Goal: Obtain resource: Download file/media

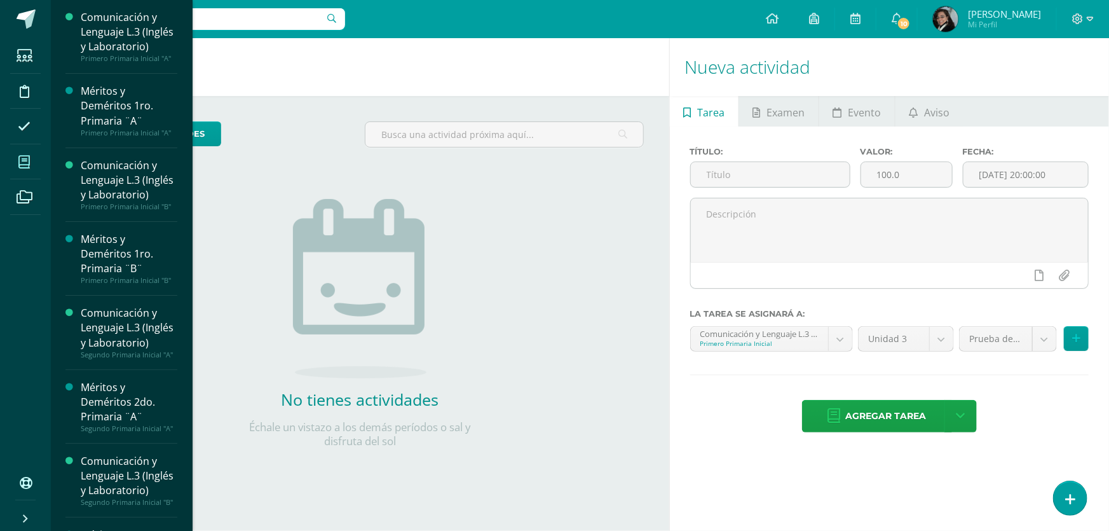
click at [26, 156] on icon at bounding box center [23, 162] width 11 height 13
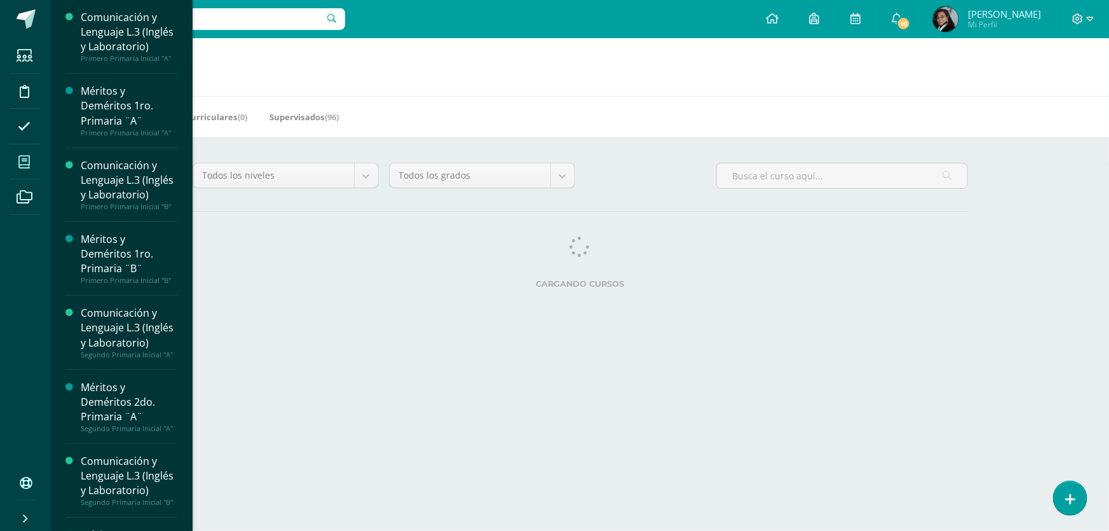
click at [17, 161] on span at bounding box center [24, 161] width 29 height 29
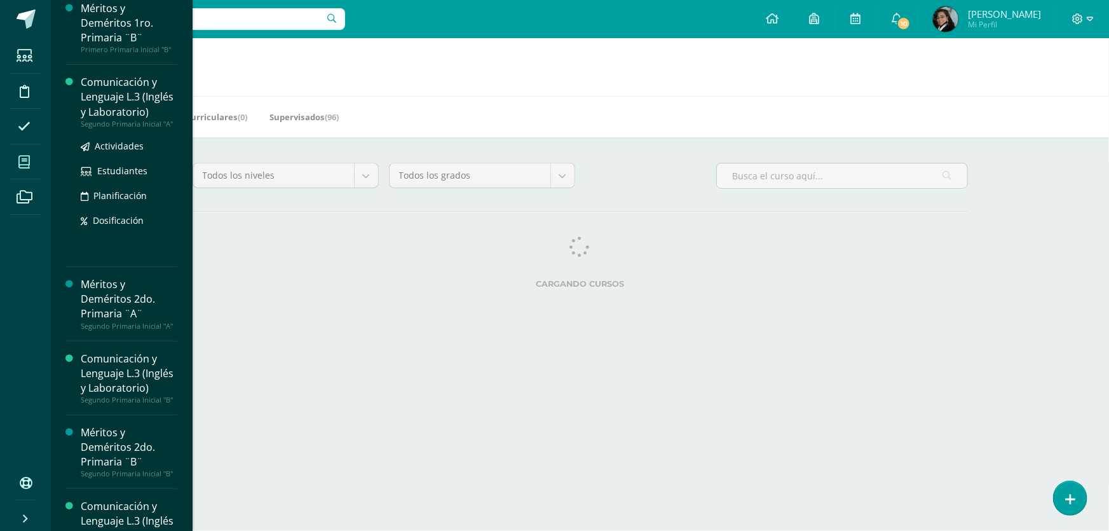
scroll to position [289, 0]
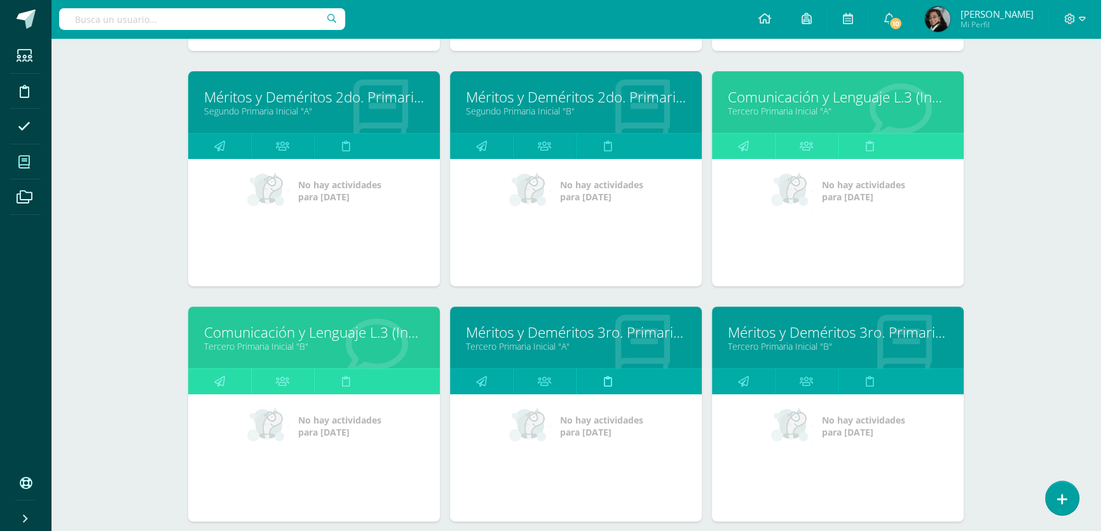
scroll to position [520, 0]
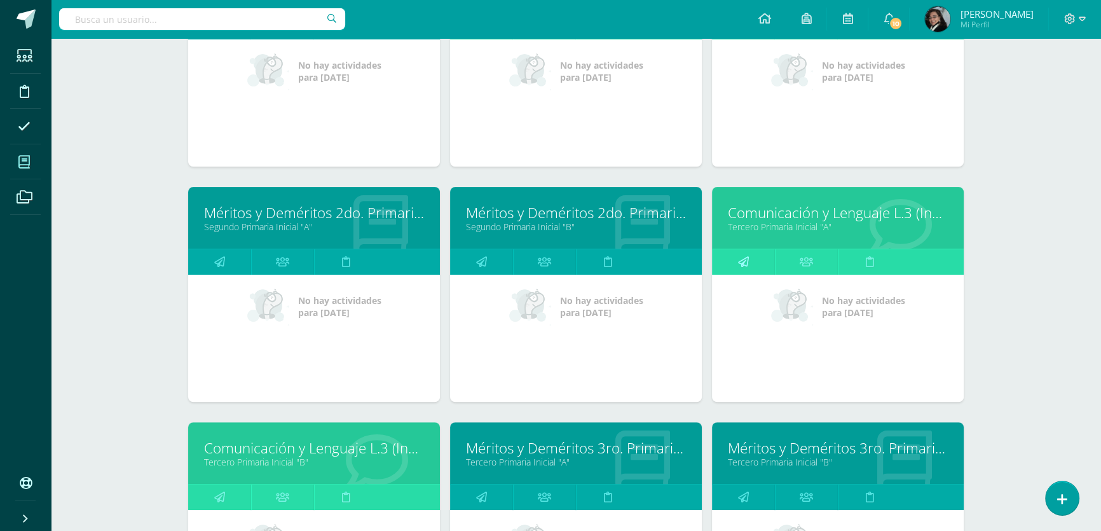
click at [745, 261] on icon at bounding box center [743, 261] width 11 height 25
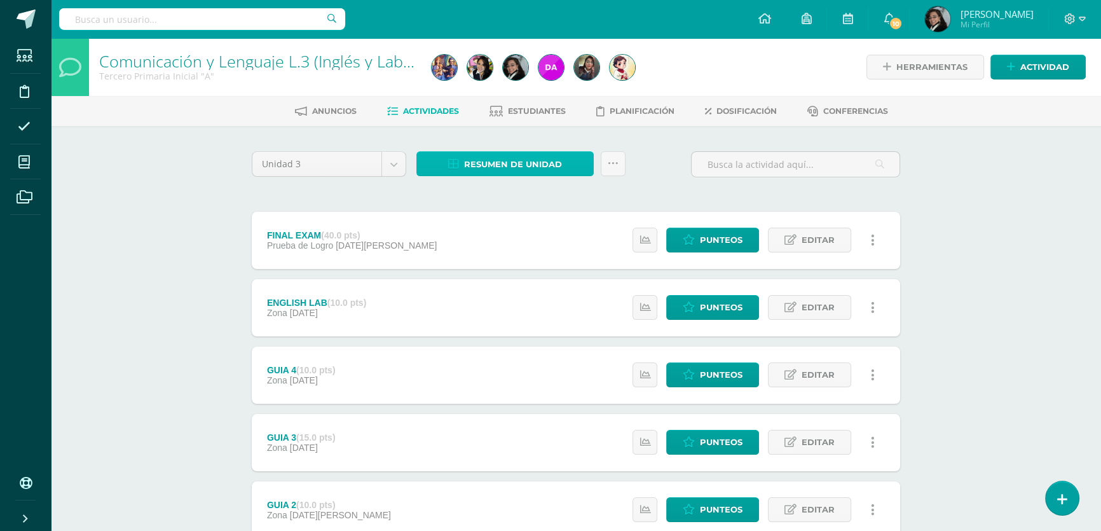
click at [533, 162] on span "Resumen de unidad" at bounding box center [513, 165] width 98 height 24
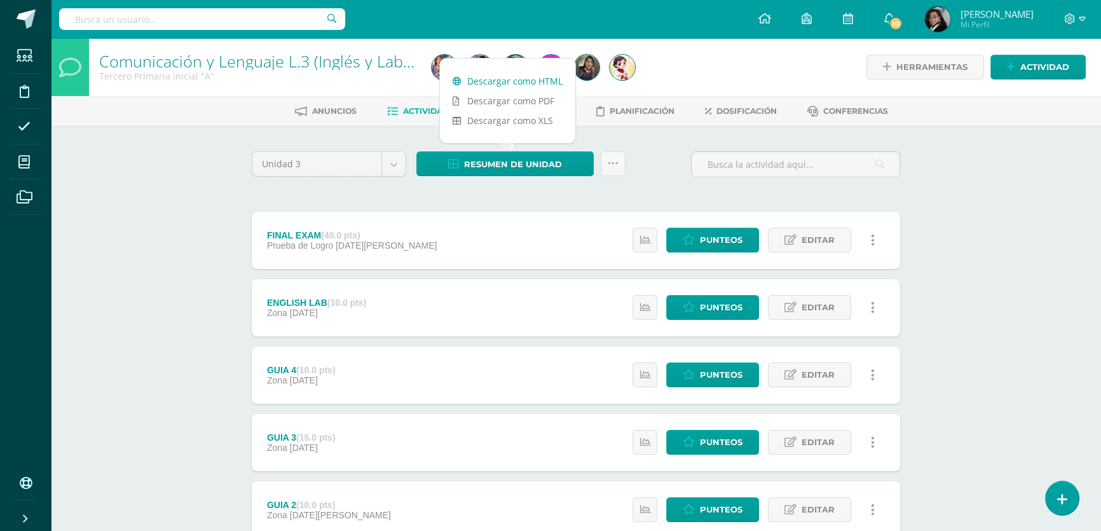
click at [508, 85] on link "Descargar como HTML" at bounding box center [507, 81] width 135 height 20
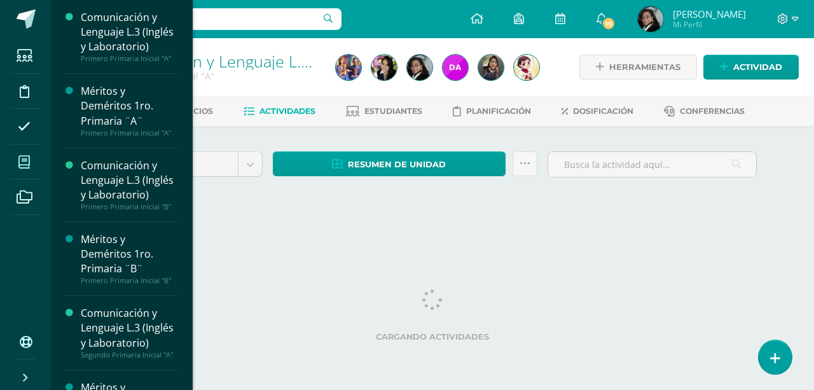
click at [24, 163] on icon at bounding box center [23, 162] width 11 height 13
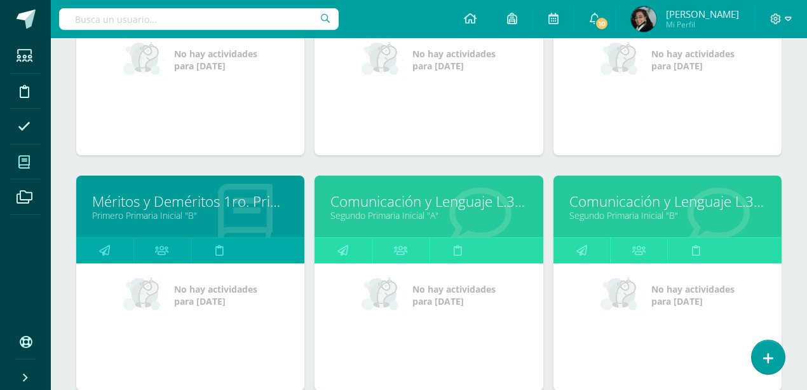
scroll to position [381, 0]
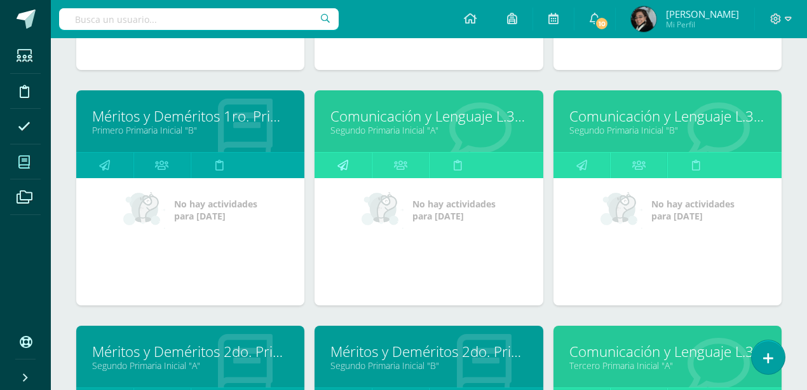
click at [345, 162] on icon at bounding box center [343, 165] width 11 height 25
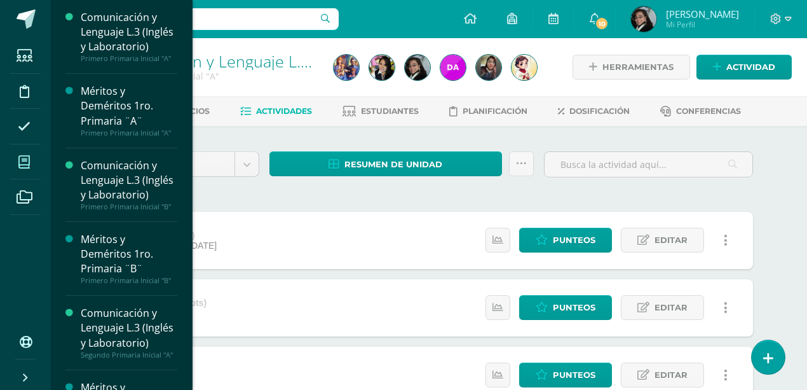
click at [23, 160] on icon at bounding box center [23, 162] width 11 height 13
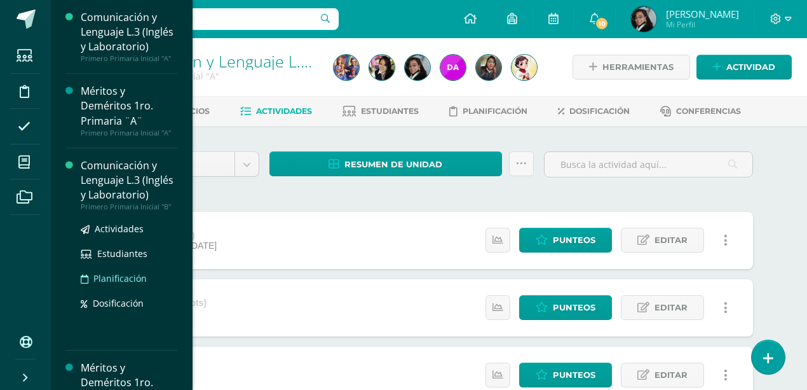
scroll to position [85, 0]
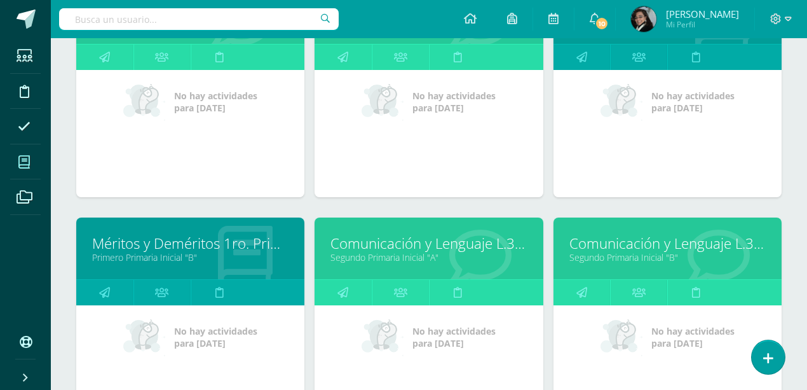
scroll to position [296, 0]
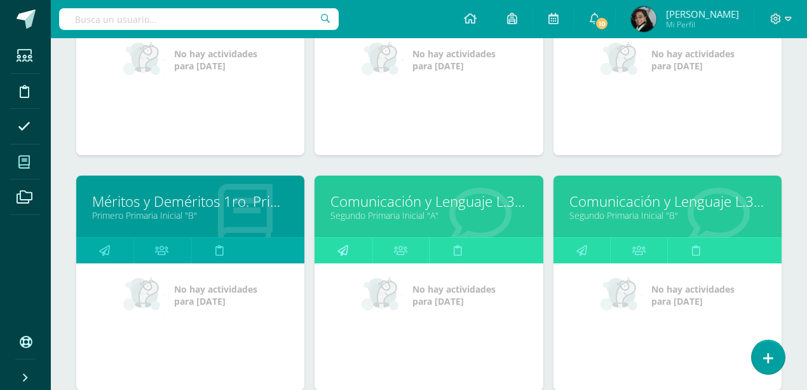
click at [341, 247] on icon at bounding box center [343, 250] width 11 height 25
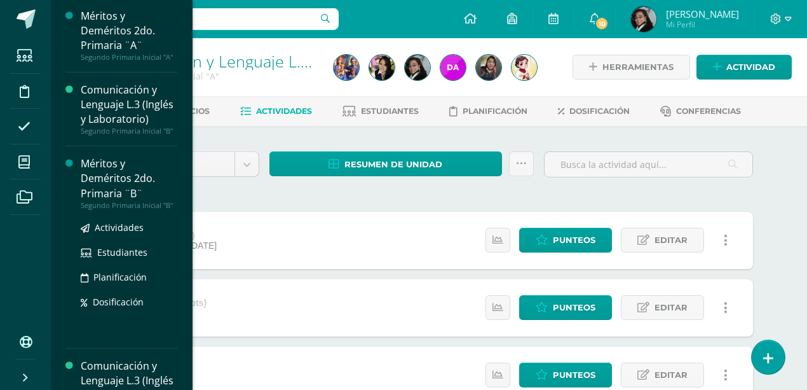
scroll to position [329, 0]
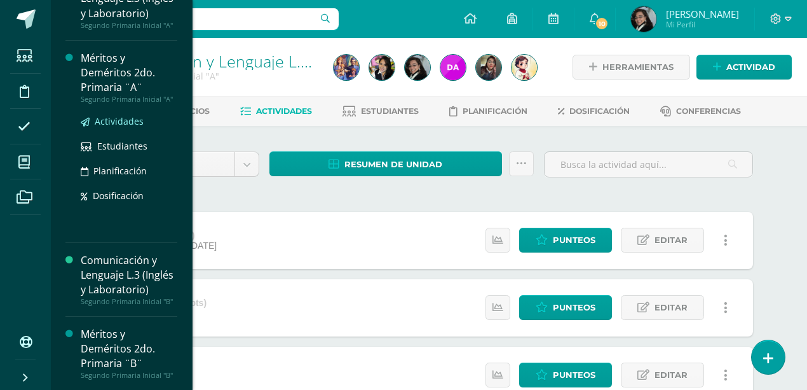
click at [111, 127] on span "Actividades" at bounding box center [119, 121] width 49 height 12
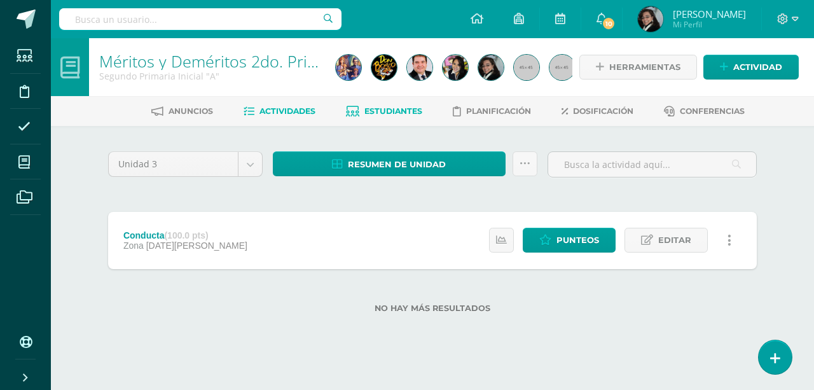
click at [381, 106] on span "Estudiantes" at bounding box center [393, 111] width 58 height 10
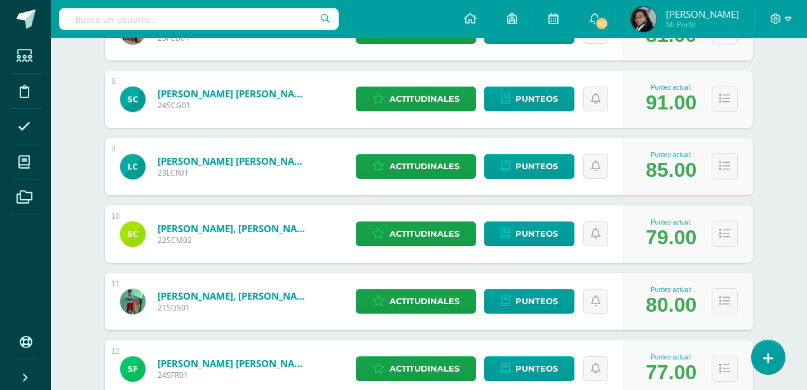
scroll to position [466, 0]
